Goal: Information Seeking & Learning: Learn about a topic

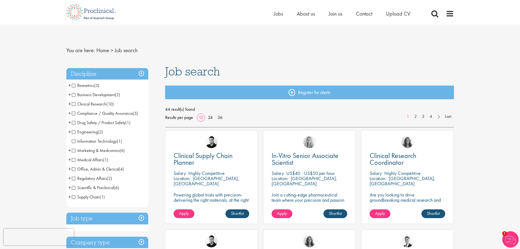
click at [73, 114] on span "Compliance / Quality Assurance" at bounding box center [102, 113] width 61 height 6
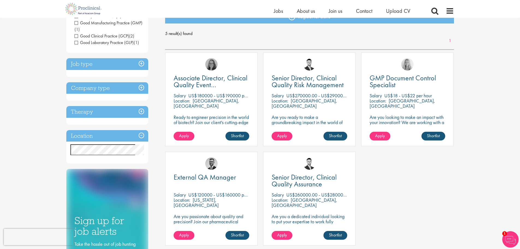
scroll to position [82, 0]
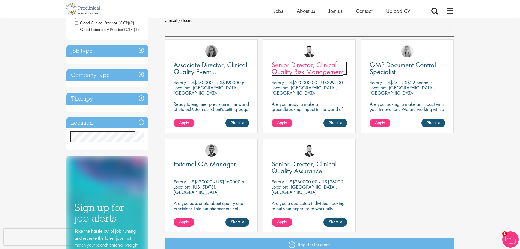
click at [308, 74] on span "Senior Director, Clinical Quality Risk Management" at bounding box center [307, 68] width 72 height 16
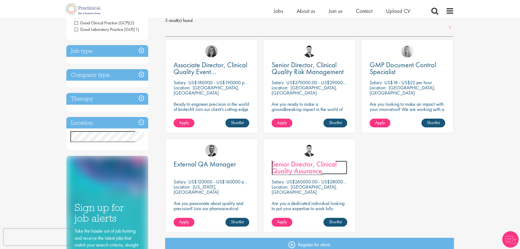
click at [306, 172] on span "Senior Director, Clinical Quality Assurance" at bounding box center [303, 167] width 65 height 16
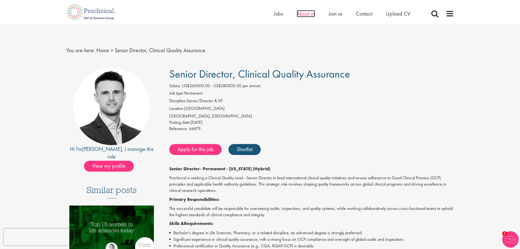
click at [312, 12] on span "About us" at bounding box center [306, 13] width 18 height 7
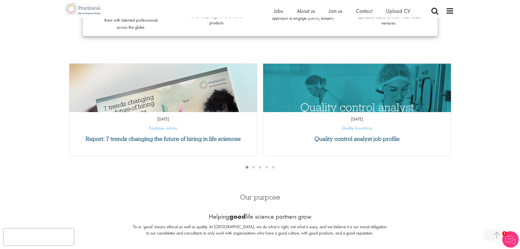
scroll to position [218, 0]
